Goal: Task Accomplishment & Management: Use online tool/utility

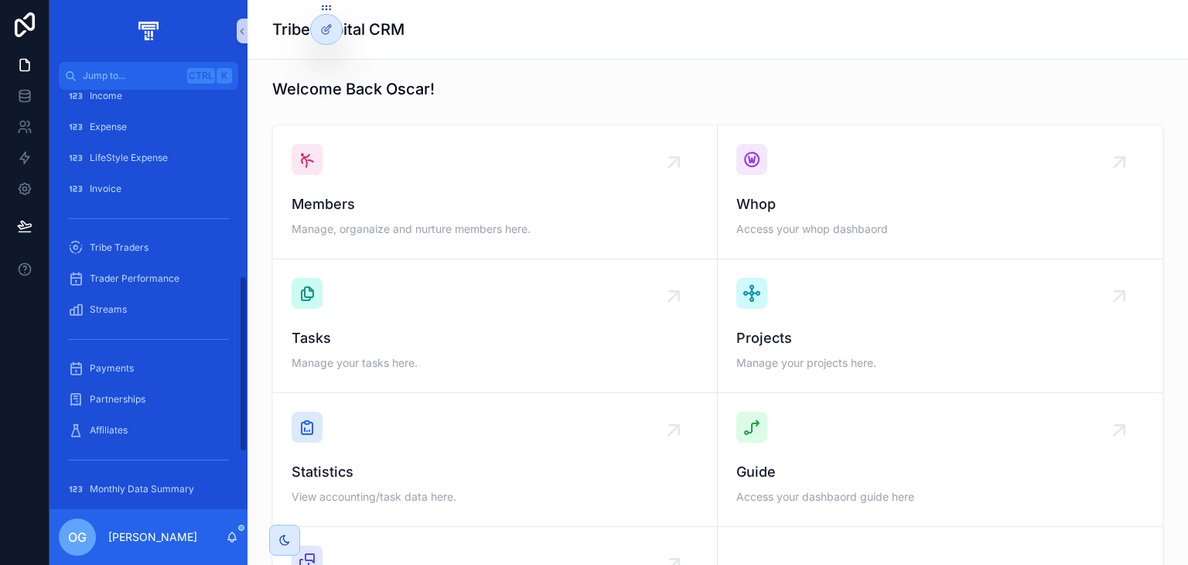
scroll to position [577, 0]
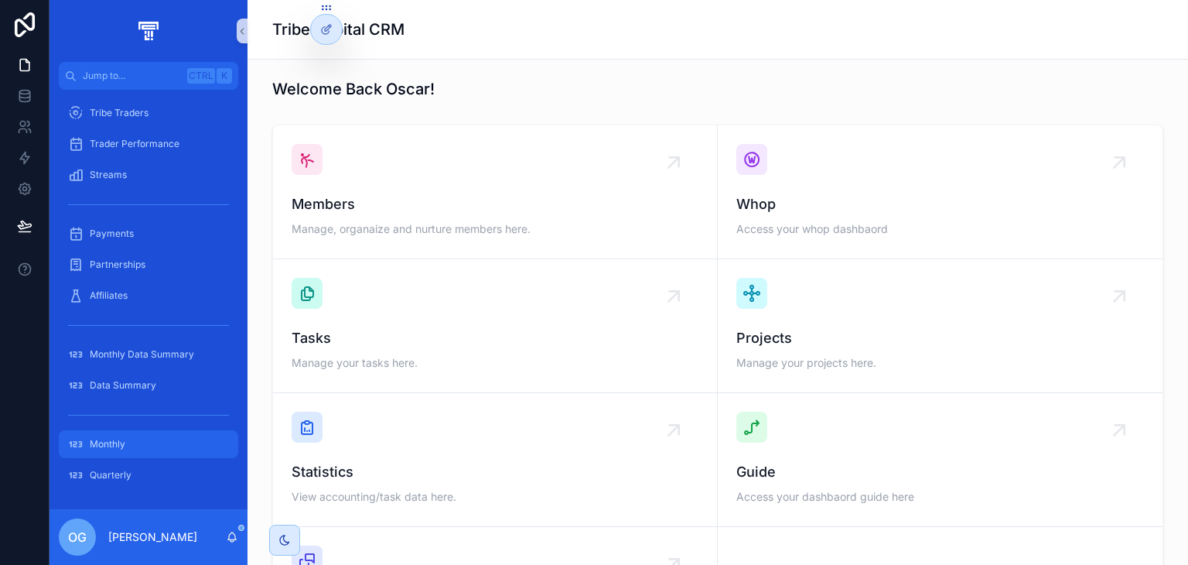
click at [125, 440] on div "Monthly" at bounding box center [148, 444] width 161 height 25
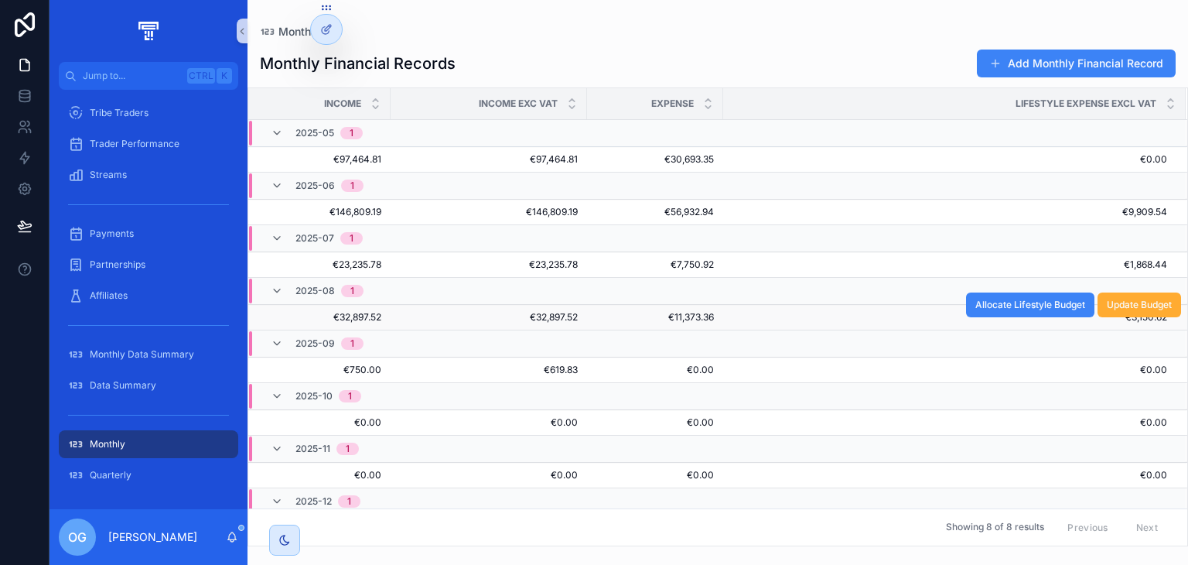
click at [470, 312] on span "€32,897.52" at bounding box center [489, 317] width 178 height 12
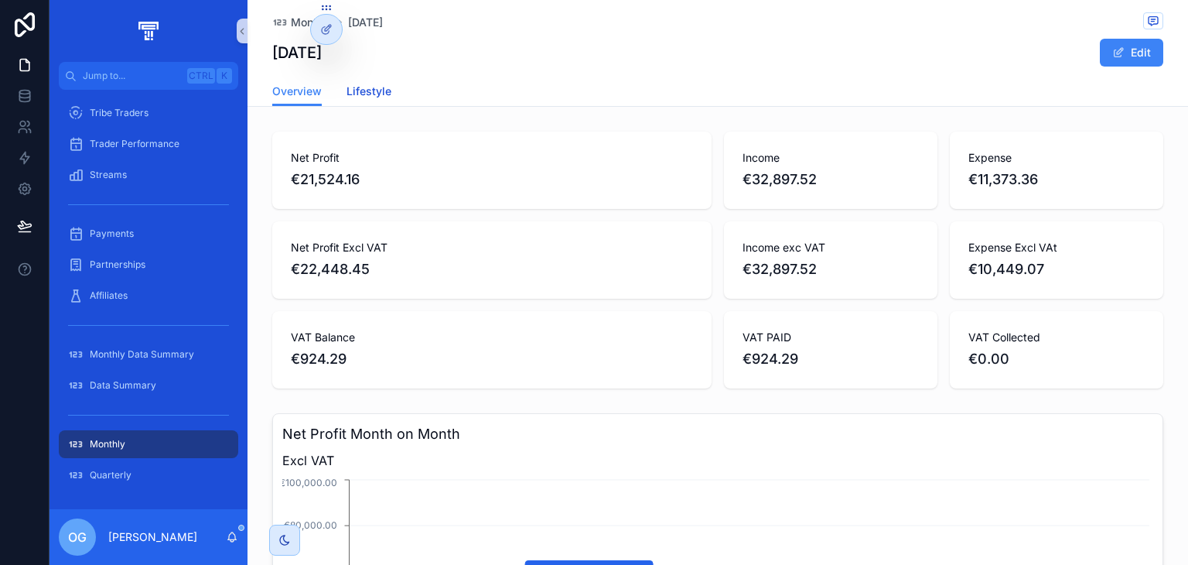
click at [349, 84] on span "Lifestyle" at bounding box center [368, 91] width 45 height 15
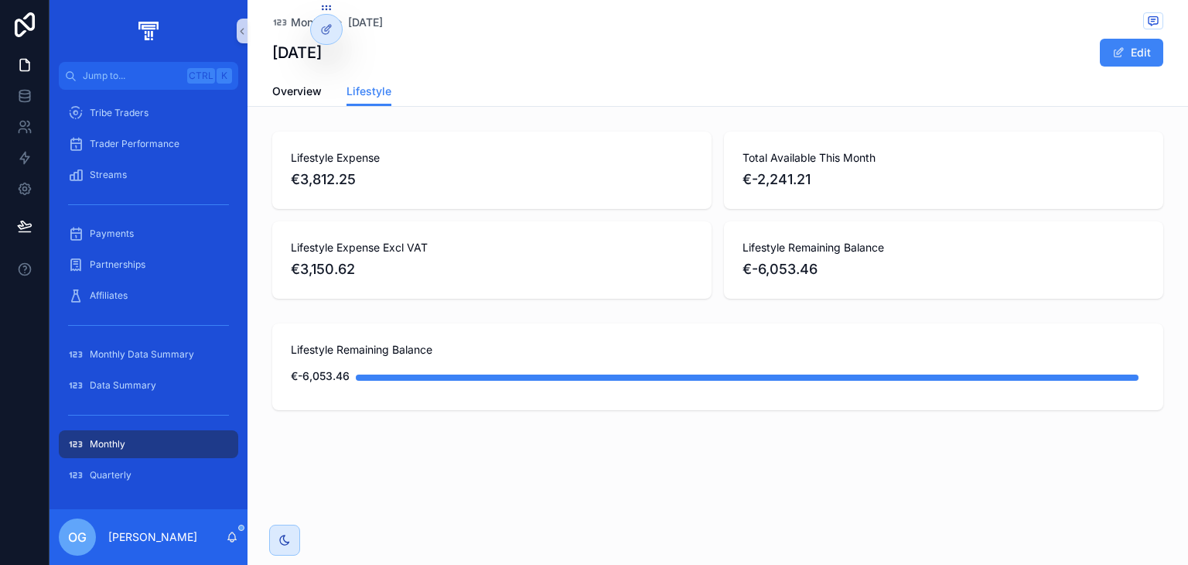
click at [169, 449] on div "Monthly" at bounding box center [148, 444] width 161 height 25
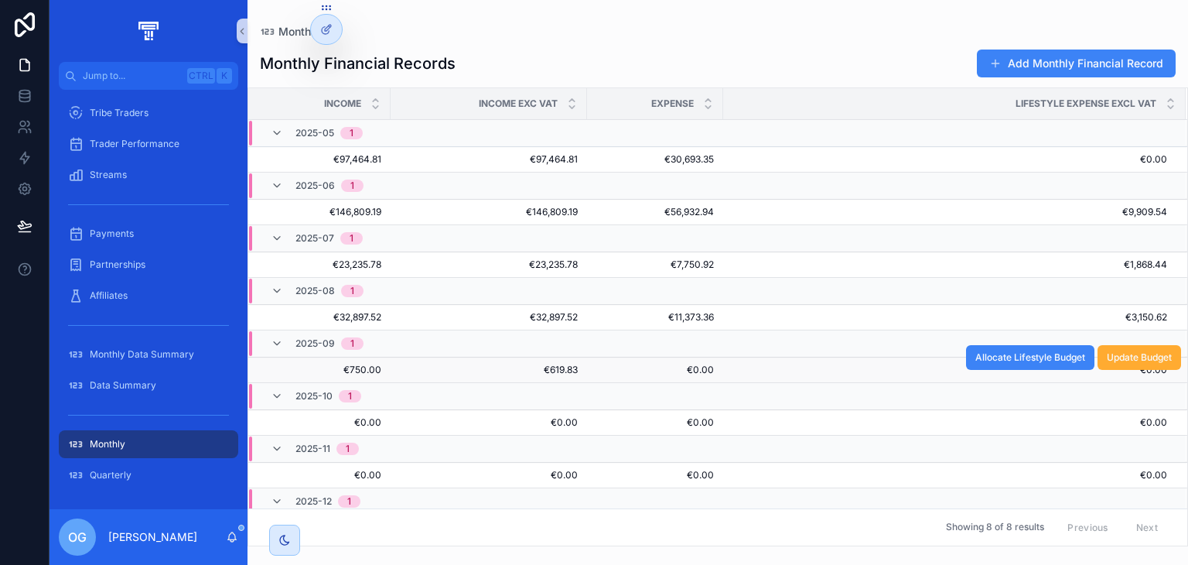
click at [374, 373] on span "€750.00" at bounding box center [324, 369] width 114 height 12
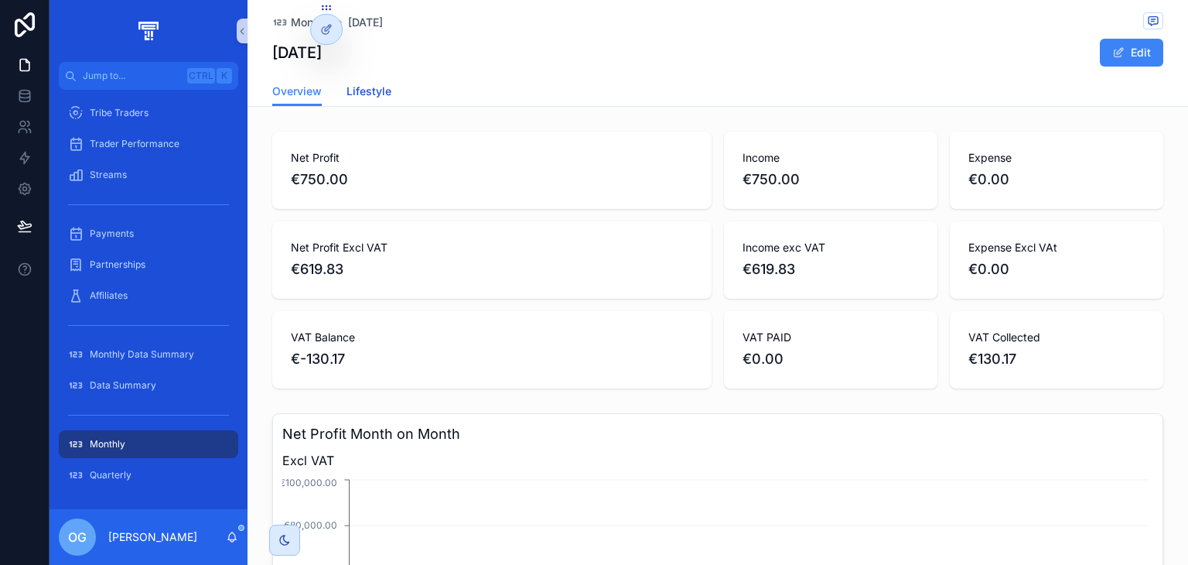
click at [360, 97] on span "Lifestyle" at bounding box center [368, 91] width 45 height 15
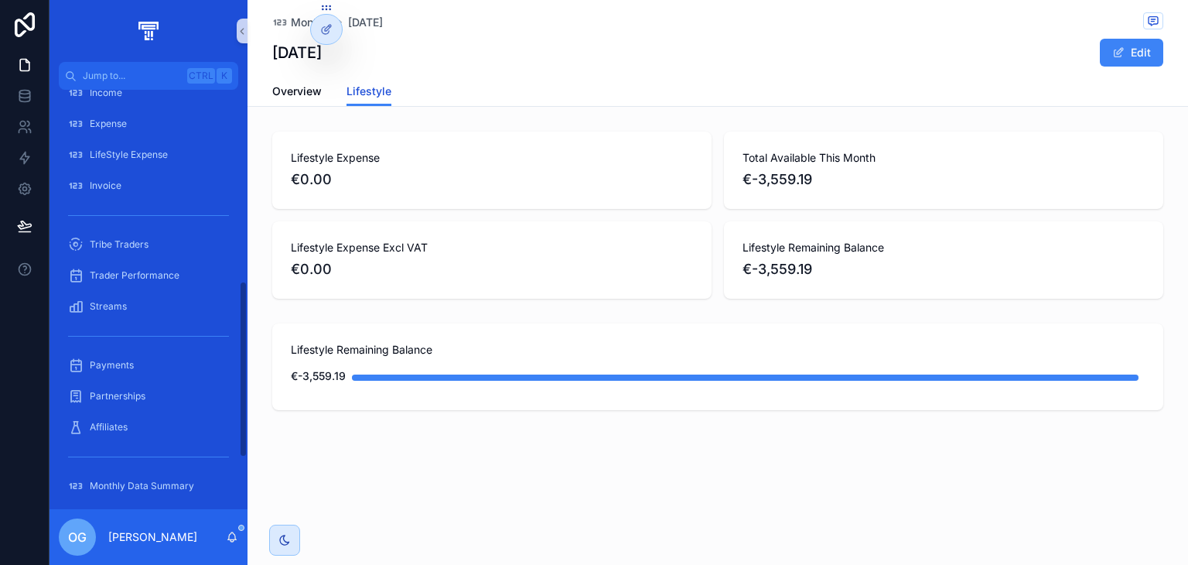
scroll to position [442, 0]
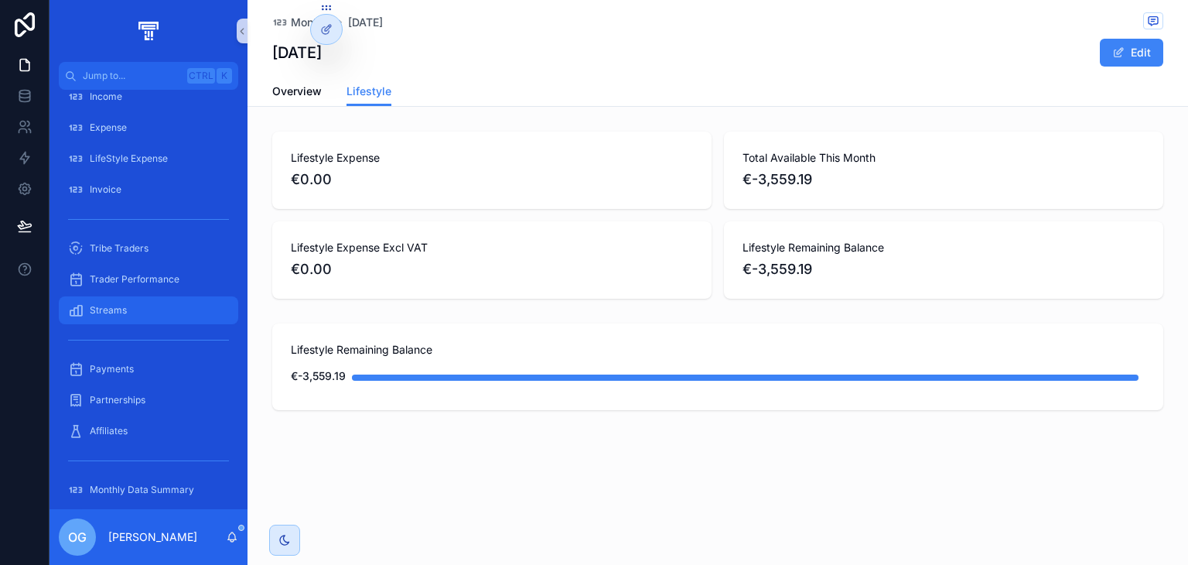
click at [145, 299] on div "Streams" at bounding box center [148, 310] width 161 height 25
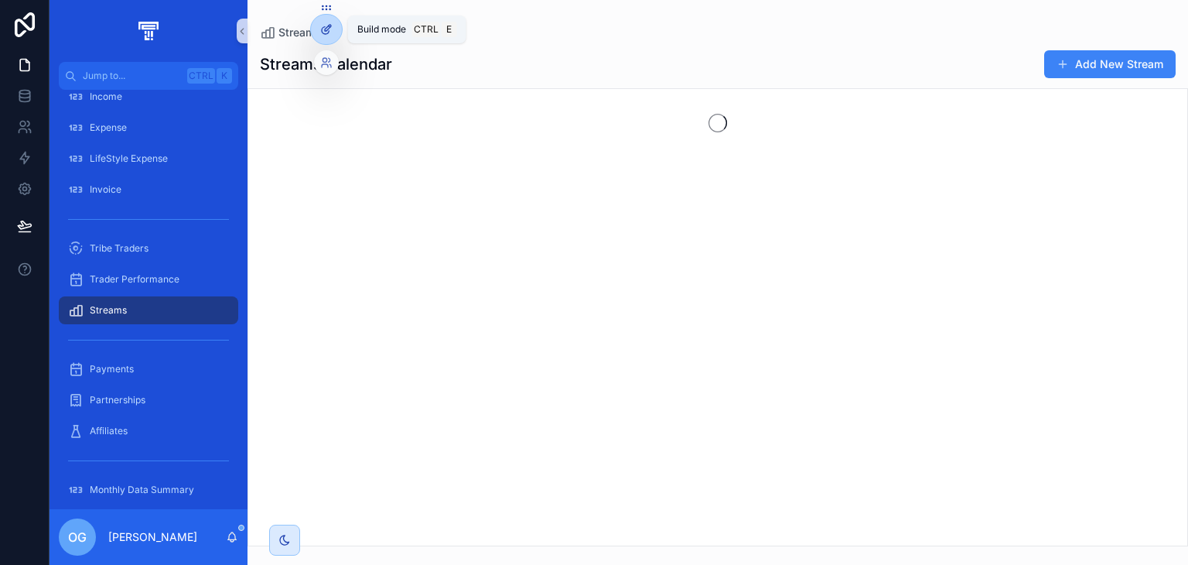
click at [322, 29] on icon at bounding box center [326, 29] width 12 height 12
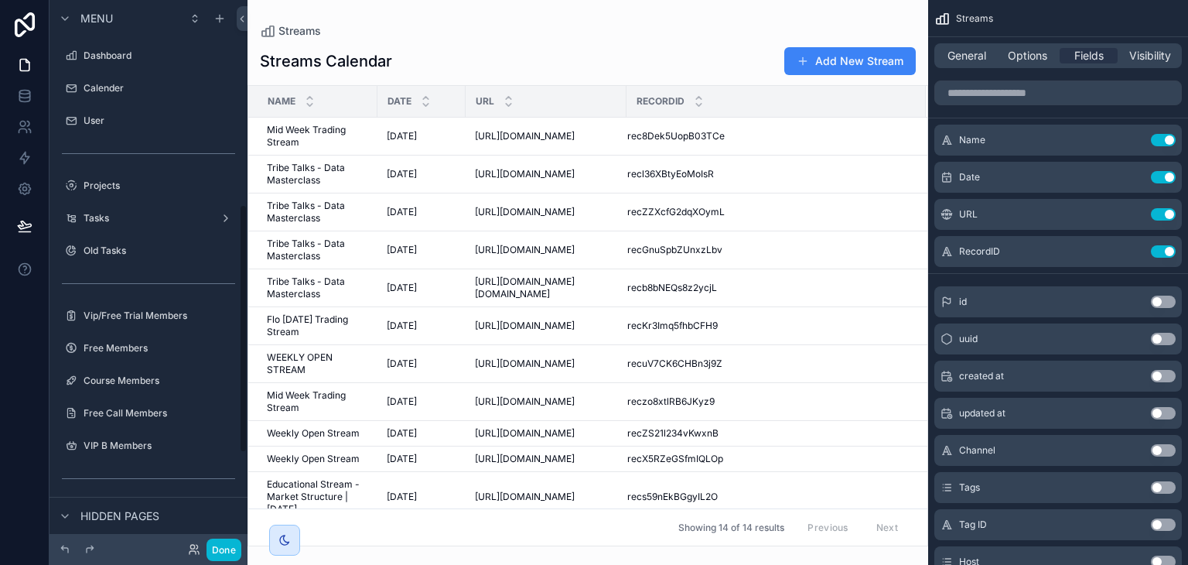
scroll to position [448, 0]
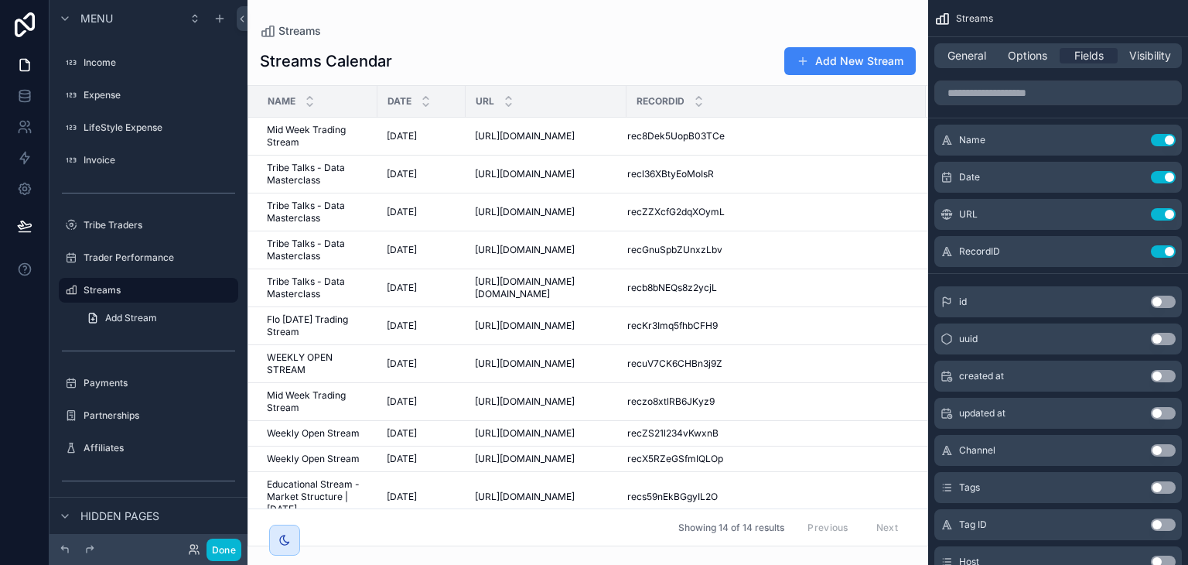
click at [882, 59] on div "scrollable content" at bounding box center [587, 282] width 681 height 565
click at [861, 60] on button "Add New Stream" at bounding box center [849, 61] width 131 height 28
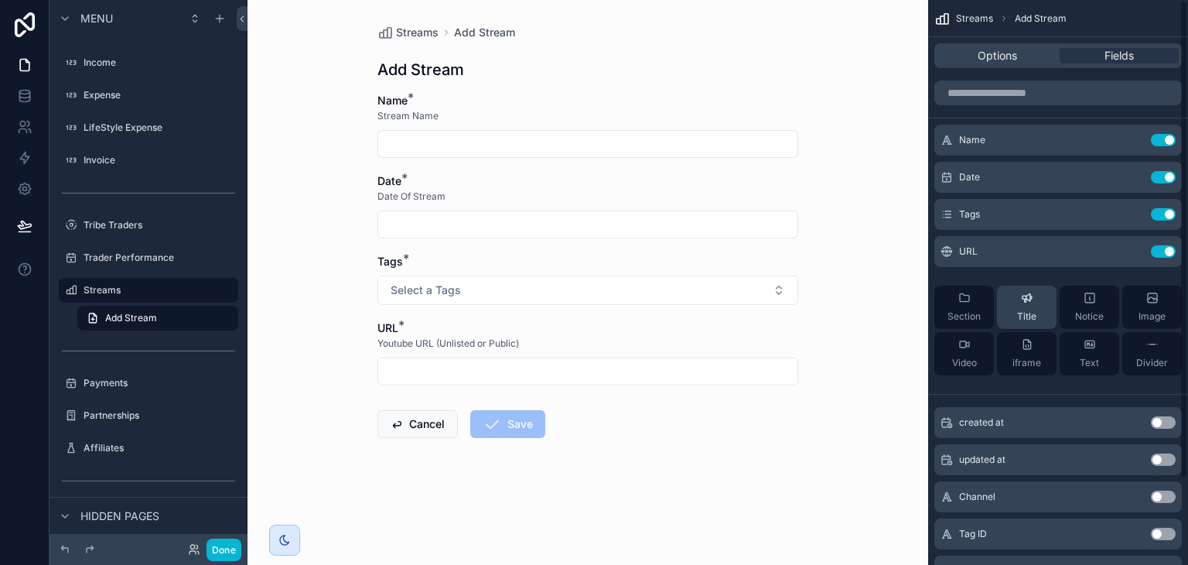
scroll to position [102, 0]
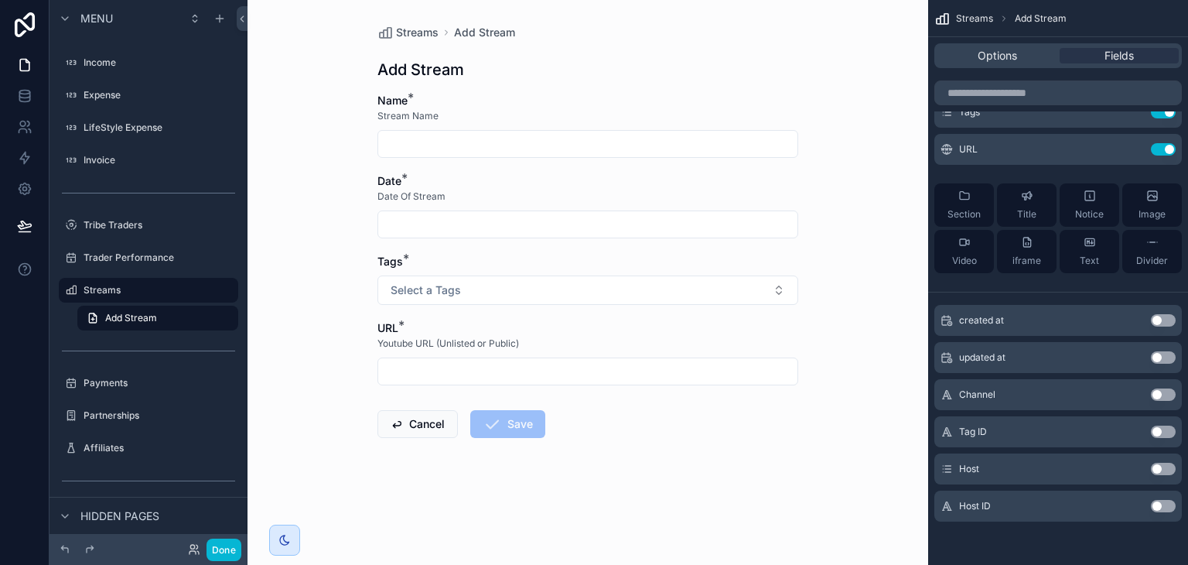
click at [1161, 467] on button "Use setting" at bounding box center [1163, 468] width 25 height 12
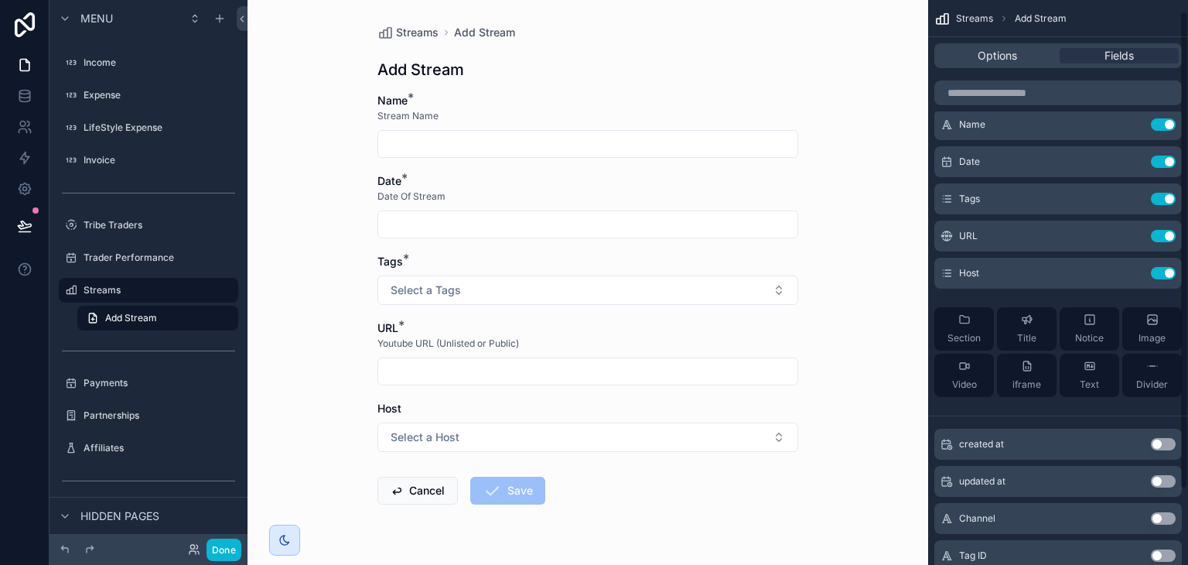
scroll to position [12, 0]
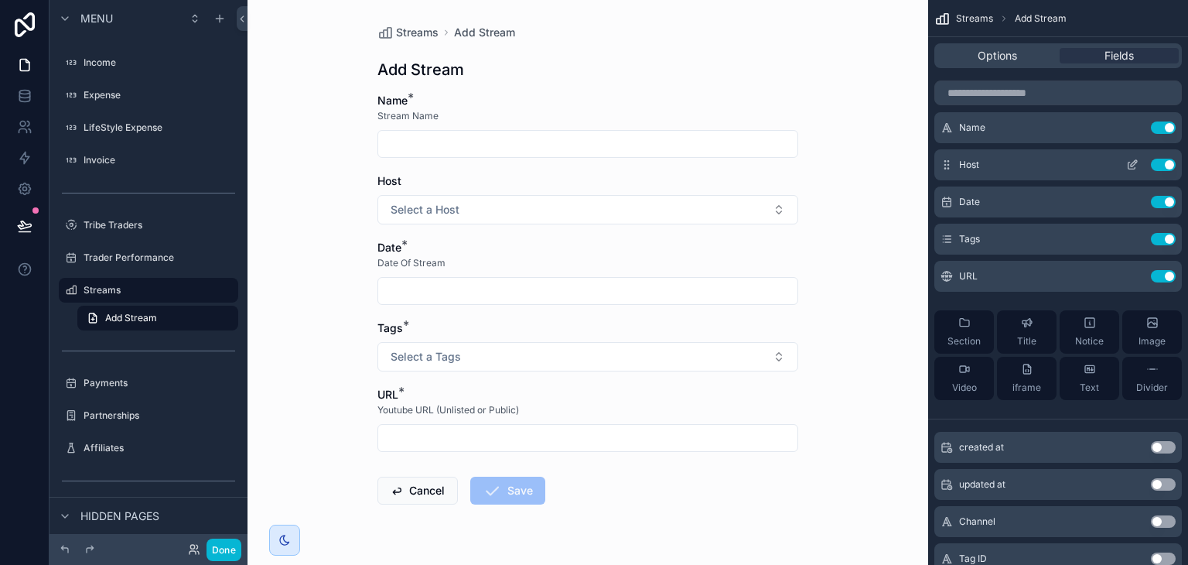
click at [1129, 165] on icon "scrollable content" at bounding box center [1132, 165] width 12 height 12
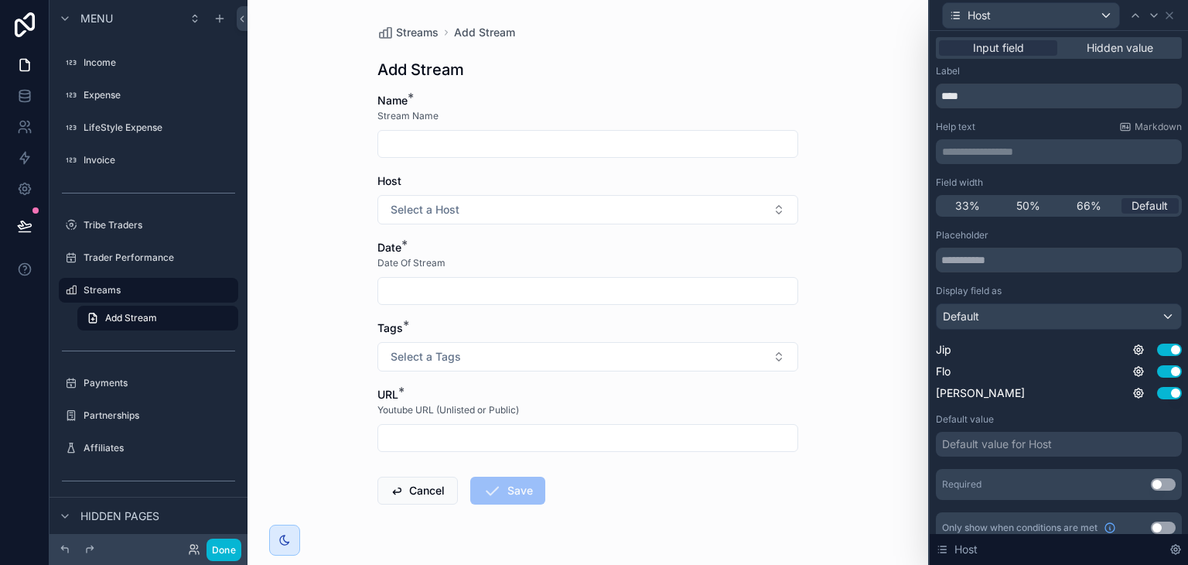
scroll to position [15, 0]
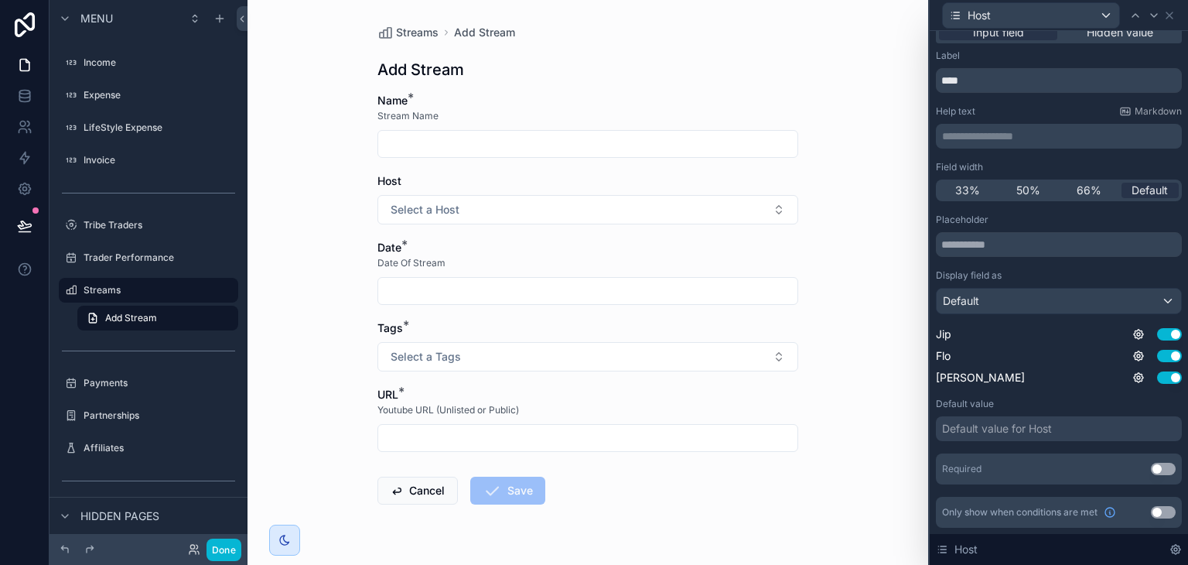
click at [1151, 468] on button "Use setting" at bounding box center [1163, 468] width 25 height 12
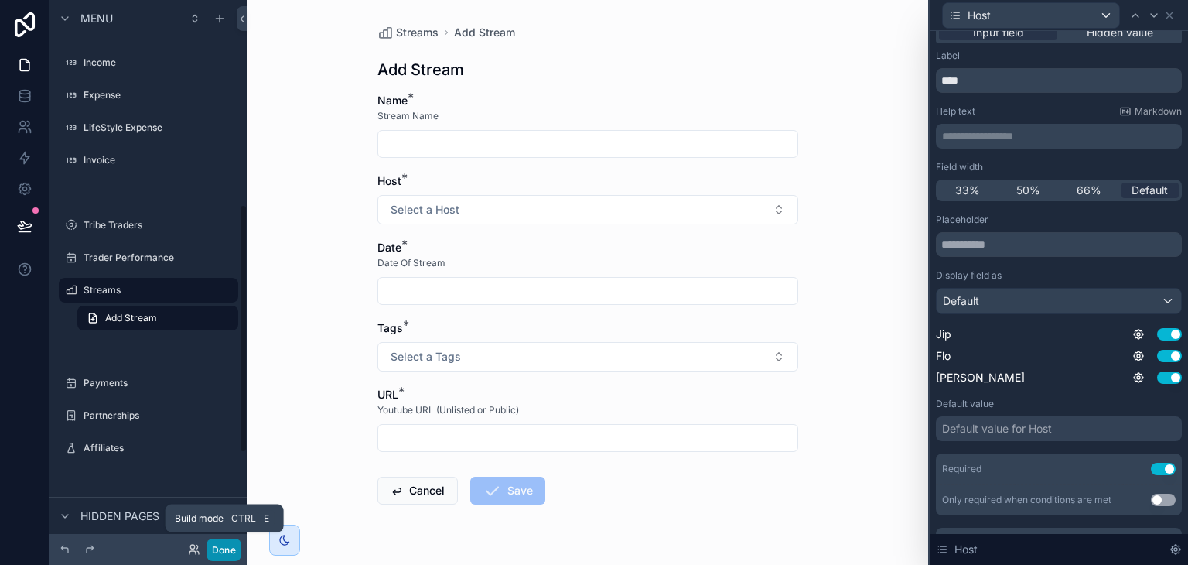
click at [226, 542] on button "Done" at bounding box center [223, 549] width 35 height 22
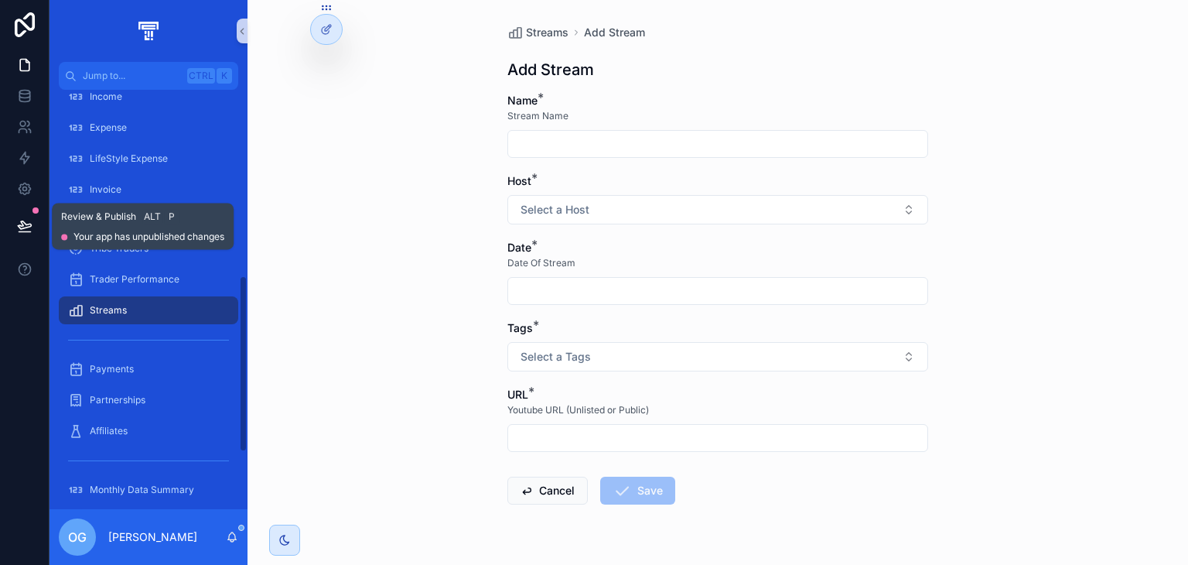
click at [29, 243] on button at bounding box center [25, 225] width 34 height 43
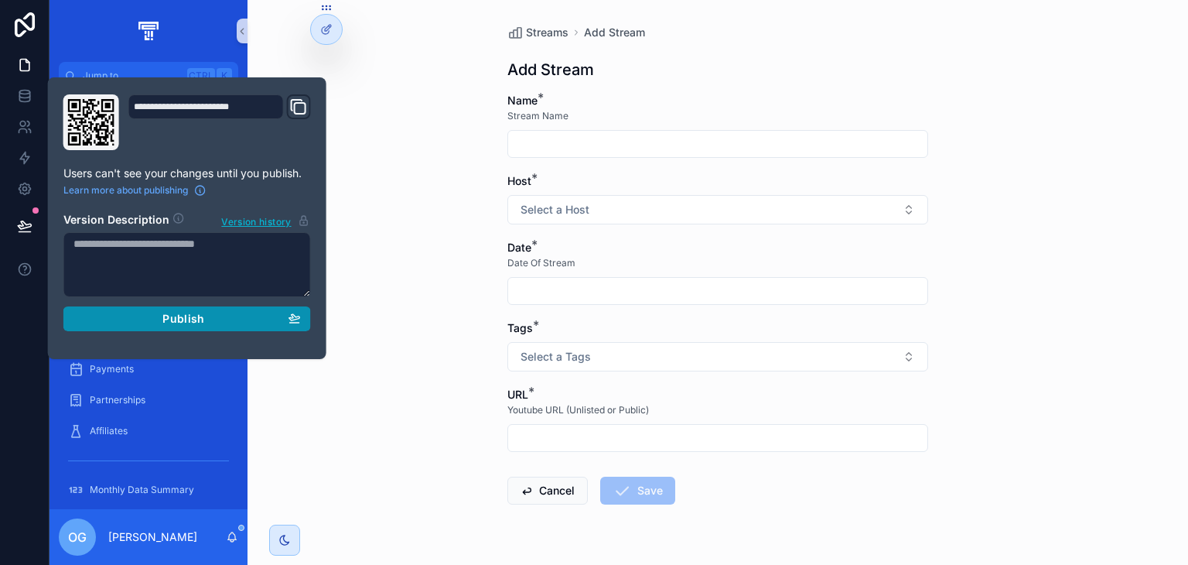
click at [145, 322] on div "Publish" at bounding box center [186, 319] width 227 height 14
